Goal: Transaction & Acquisition: Purchase product/service

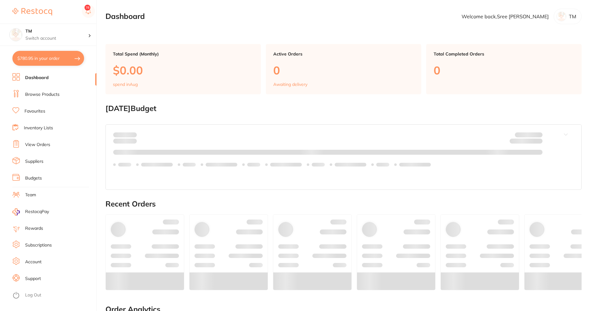
checkbox input "false"
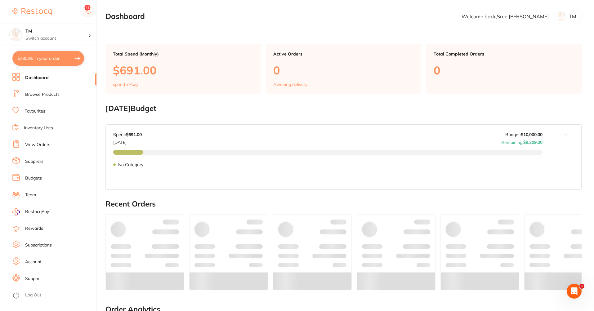
click at [52, 95] on link "Browse Products" at bounding box center [42, 94] width 34 height 6
click at [71, 98] on li "Browse Products" at bounding box center [54, 94] width 84 height 9
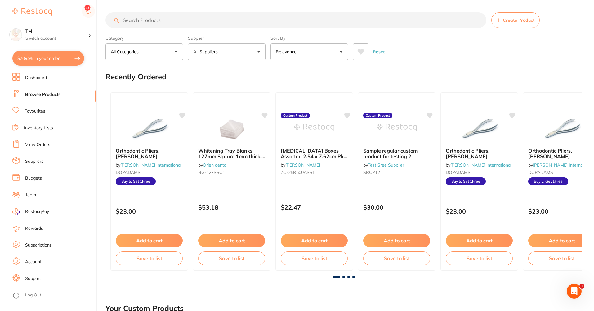
click at [251, 56] on button "All Suppliers" at bounding box center [227, 51] width 78 height 17
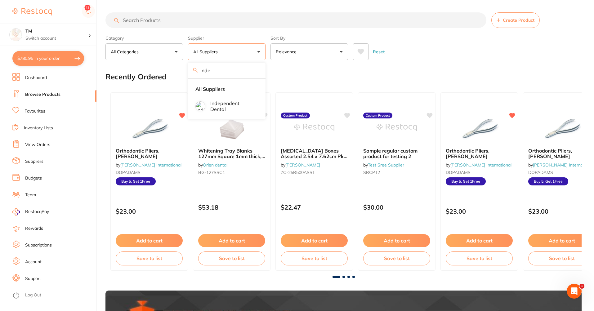
type input "inde"
click at [242, 117] on ul "All Suppliers Independent Dental" at bounding box center [227, 99] width 78 height 41
click at [242, 116] on ul "All Suppliers Independent Dental" at bounding box center [227, 99] width 78 height 41
click at [242, 109] on p "Independent Dental" at bounding box center [232, 105] width 44 height 11
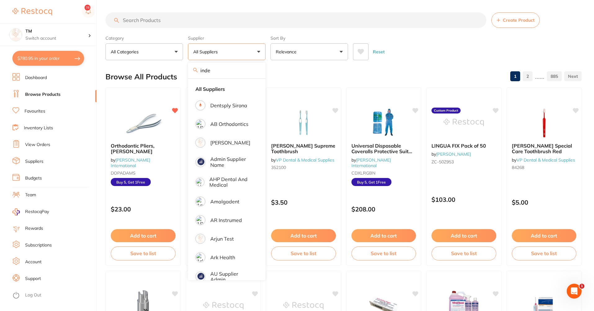
click at [415, 50] on div "Reset" at bounding box center [465, 49] width 224 height 22
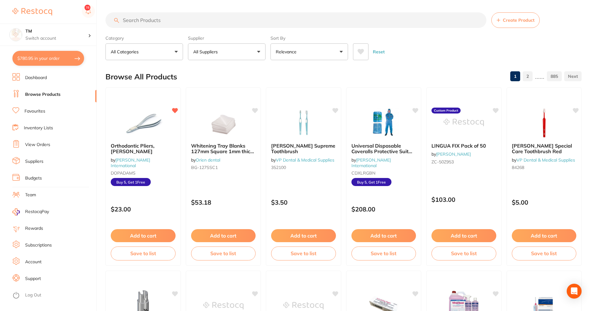
click at [260, 55] on button "All Suppliers" at bounding box center [227, 51] width 78 height 17
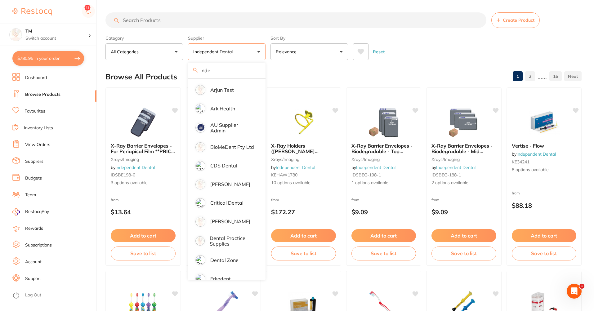
scroll to position [335, 0]
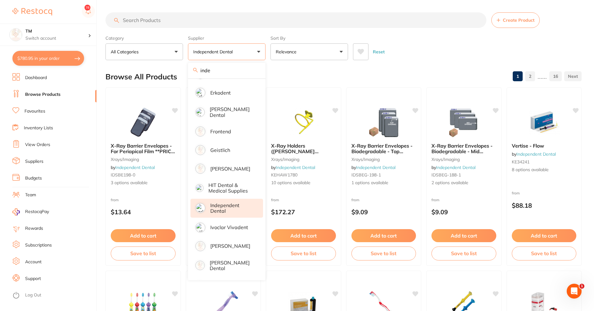
click at [334, 74] on div "Browse All Products 1 2 ...... 16" at bounding box center [343, 76] width 476 height 21
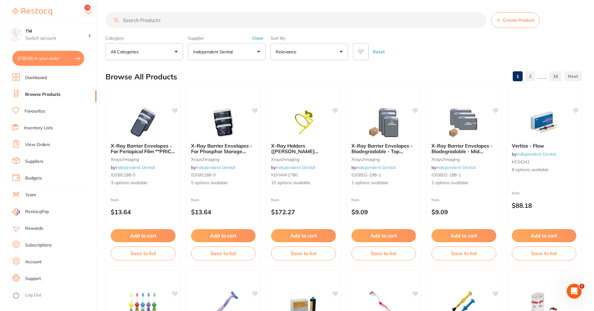
scroll to position [0, 0]
click at [320, 46] on button "Relevance" at bounding box center [309, 51] width 78 height 17
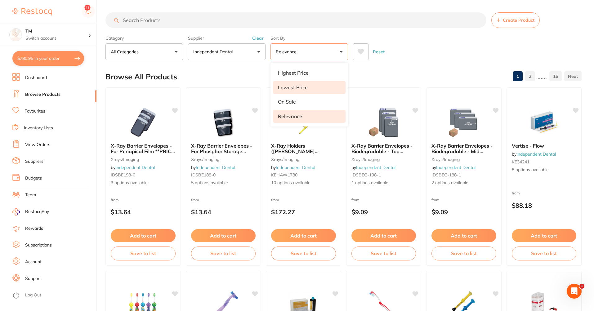
click at [309, 82] on li "Lowest Price" at bounding box center [309, 87] width 73 height 13
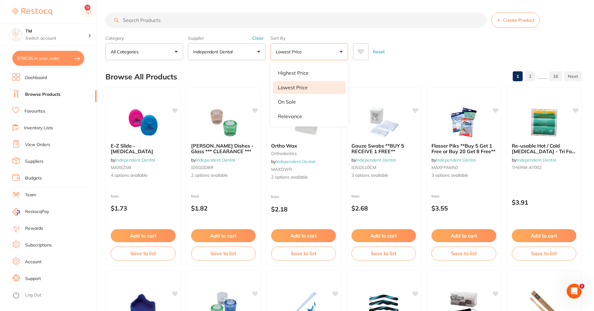
click at [448, 54] on div "Reset" at bounding box center [465, 49] width 224 height 22
click at [287, 38] on label "Sort By" at bounding box center [309, 38] width 78 height 6
click at [287, 45] on button "Lowest Price" at bounding box center [309, 51] width 78 height 17
click at [287, 75] on p "Highest Price" at bounding box center [293, 73] width 31 height 6
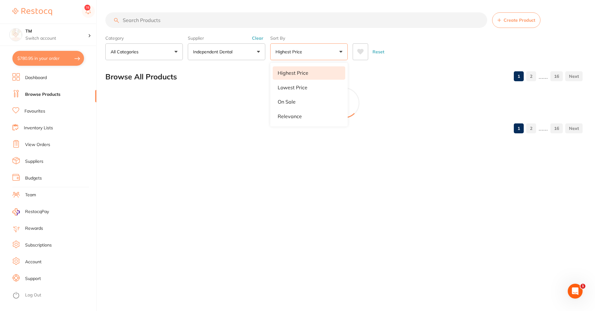
click at [436, 51] on div "Reset" at bounding box center [465, 49] width 225 height 22
